Goal: Task Accomplishment & Management: Use online tool/utility

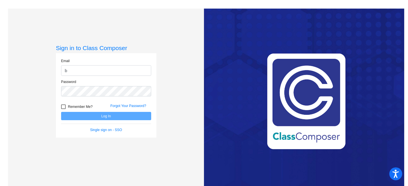
type input "[EMAIL_ADDRESS][PERSON_NAME][DOMAIN_NAME]"
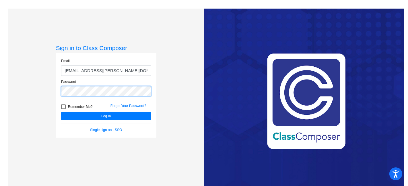
click at [61, 112] on button "Log In" at bounding box center [106, 116] width 90 height 8
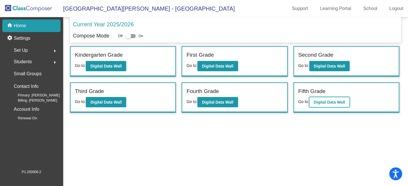
click at [332, 102] on b "Digital Data Wall" at bounding box center [329, 102] width 31 height 5
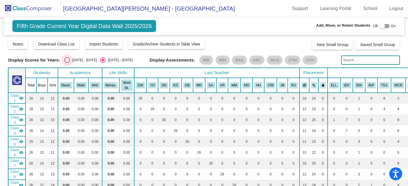
click at [69, 62] on div "Select an option" at bounding box center [67, 60] width 6 height 6
click at [67, 63] on input "[DATE] - [DATE]" at bounding box center [67, 63] width 0 height 0
radio input "true"
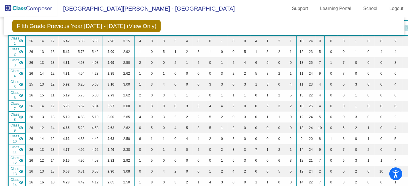
scroll to position [56, 0]
click at [395, 10] on link "Logout" at bounding box center [396, 8] width 23 height 9
